Goal: Understand process/instructions

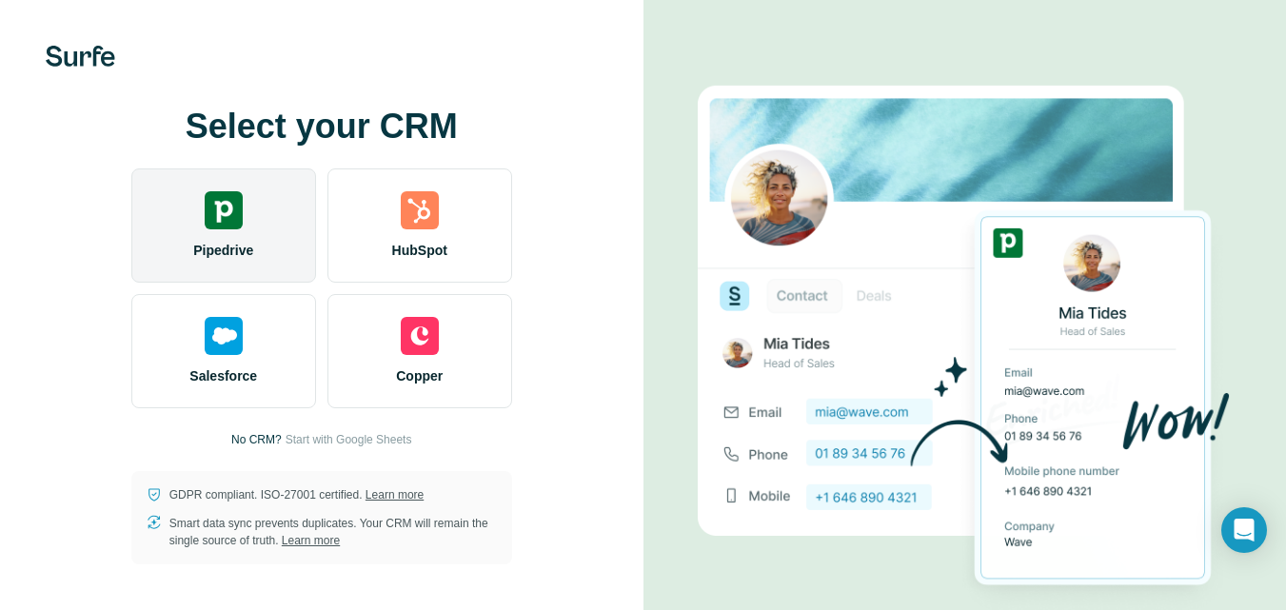
click at [232, 219] on img at bounding box center [224, 210] width 38 height 38
